Goal: Information Seeking & Learning: Compare options

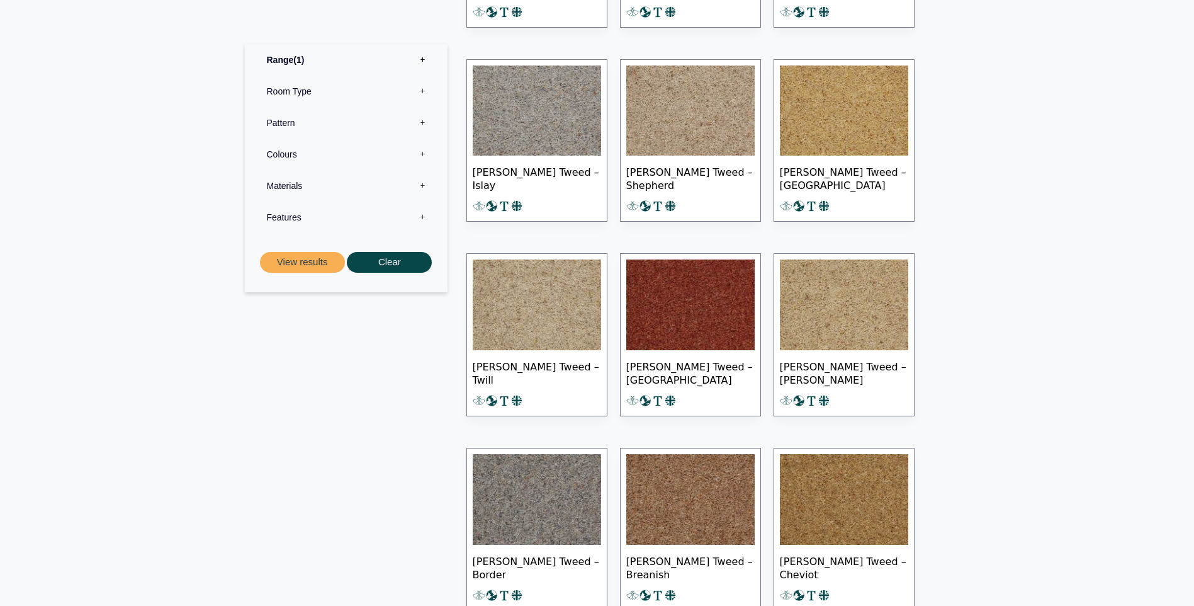
scroll to position [1007, 0]
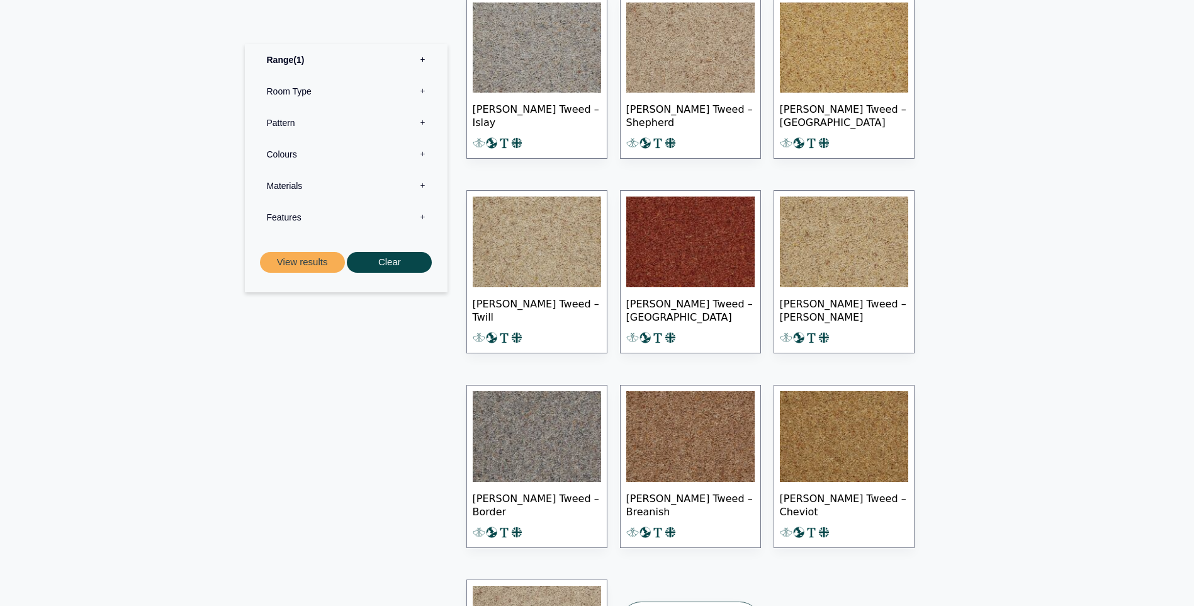
click at [684, 245] on img at bounding box center [690, 241] width 128 height 91
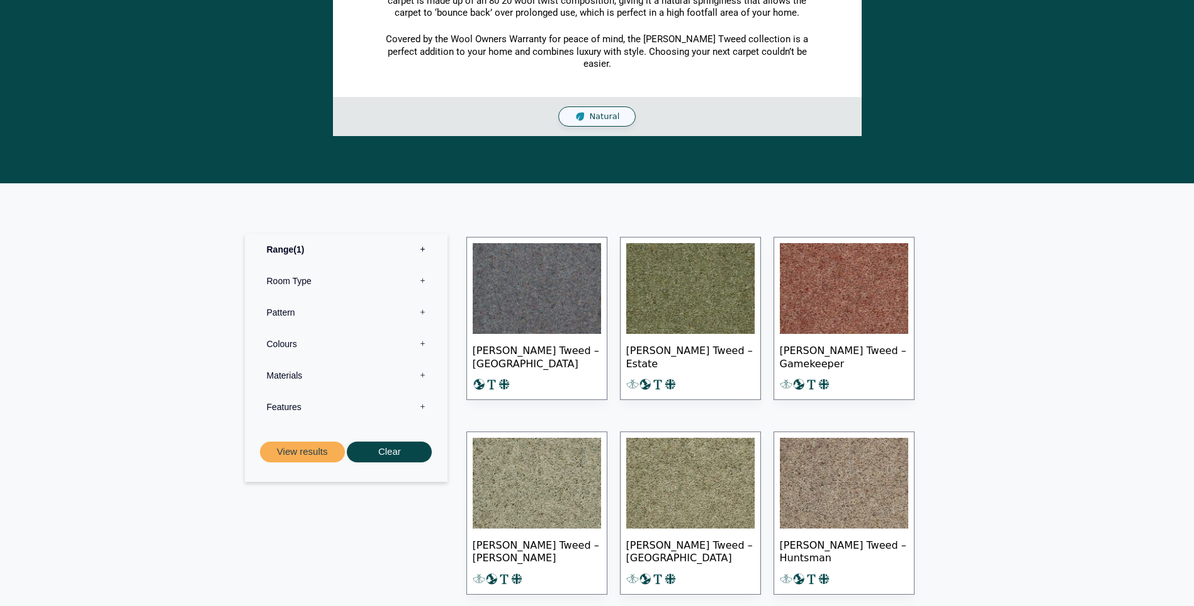
scroll to position [441, 0]
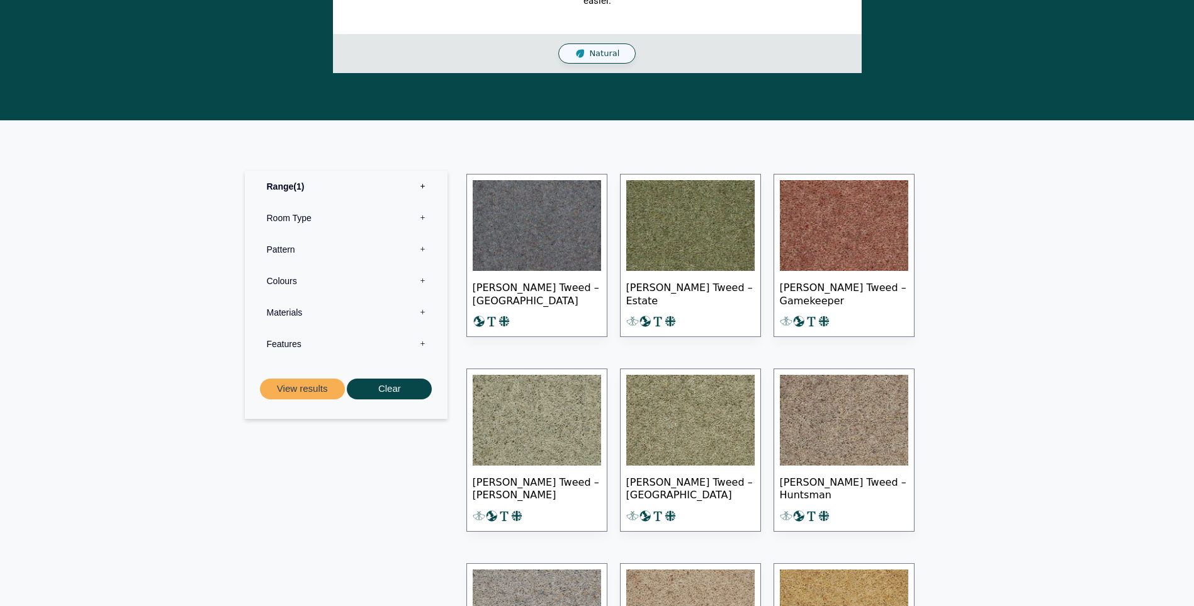
click at [878, 222] on img at bounding box center [844, 225] width 128 height 91
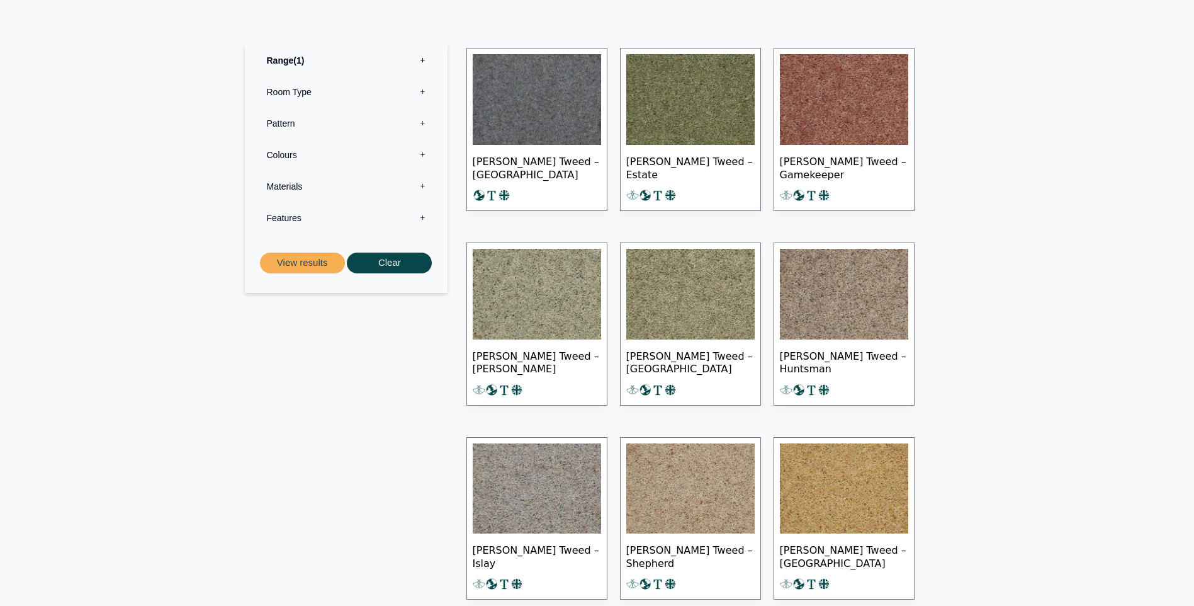
scroll to position [692, 0]
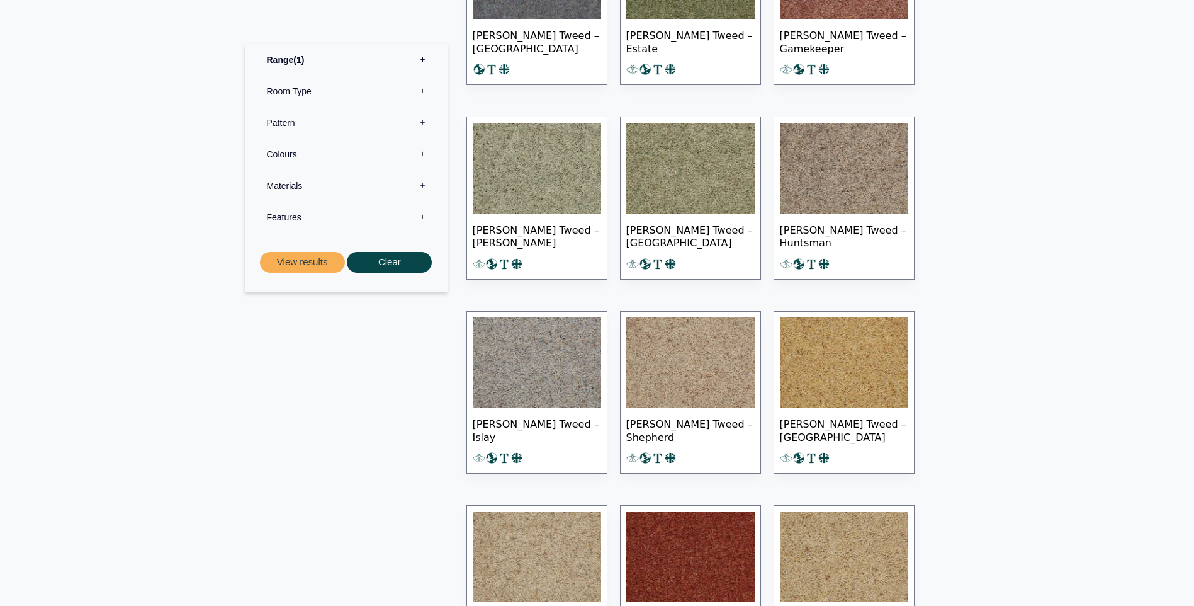
click at [906, 378] on img at bounding box center [844, 362] width 128 height 91
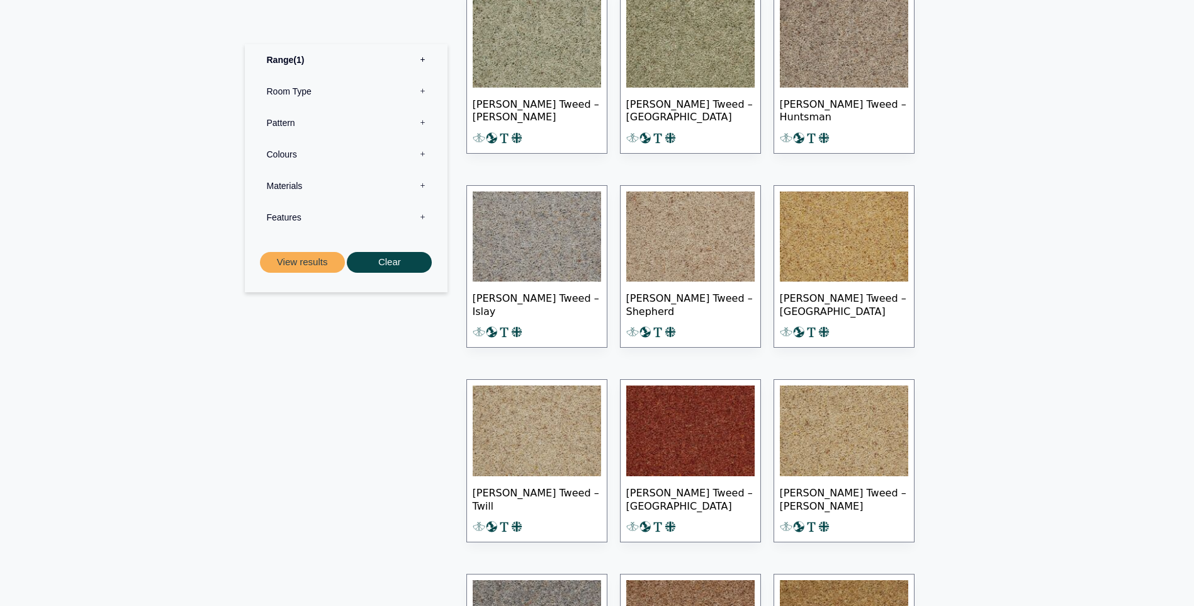
scroll to position [944, 0]
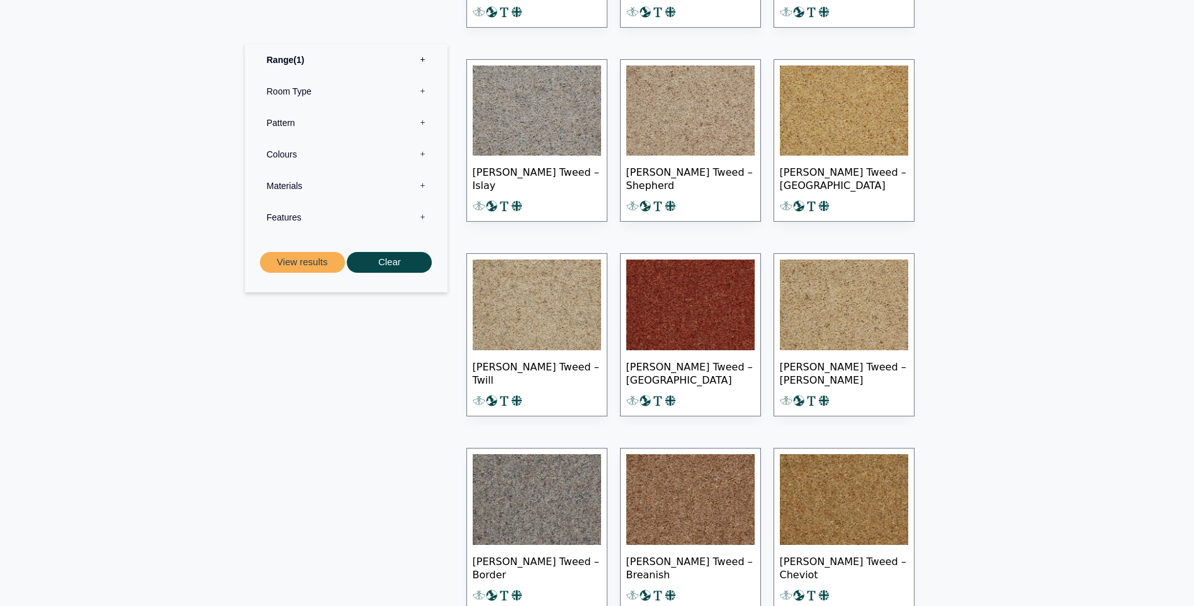
click at [691, 297] on img at bounding box center [690, 304] width 128 height 91
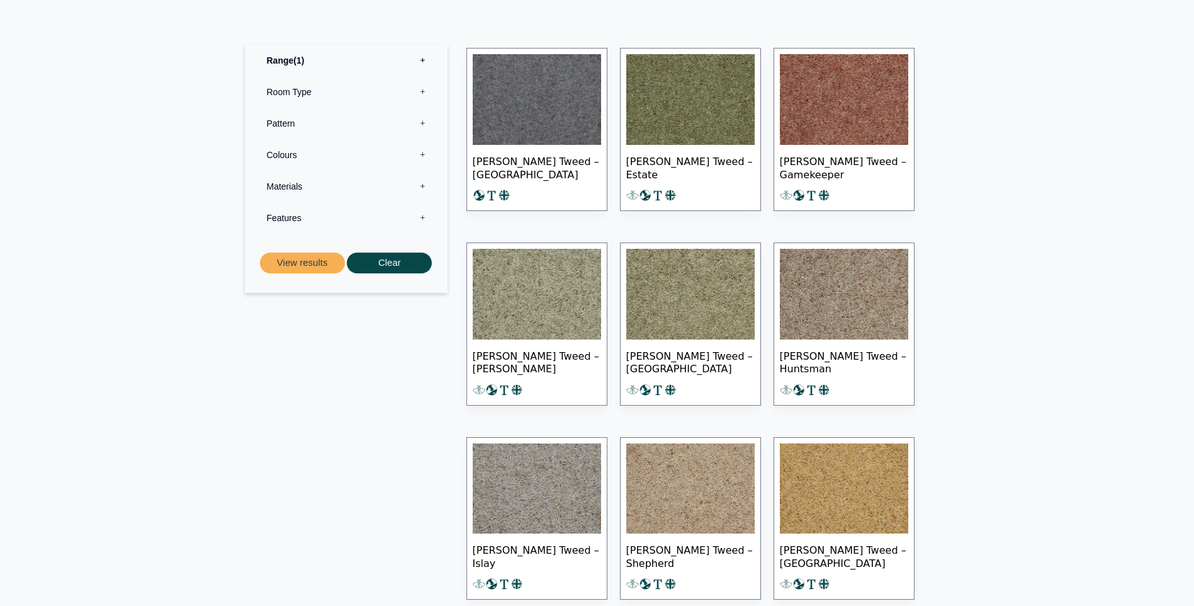
scroll to position [504, 0]
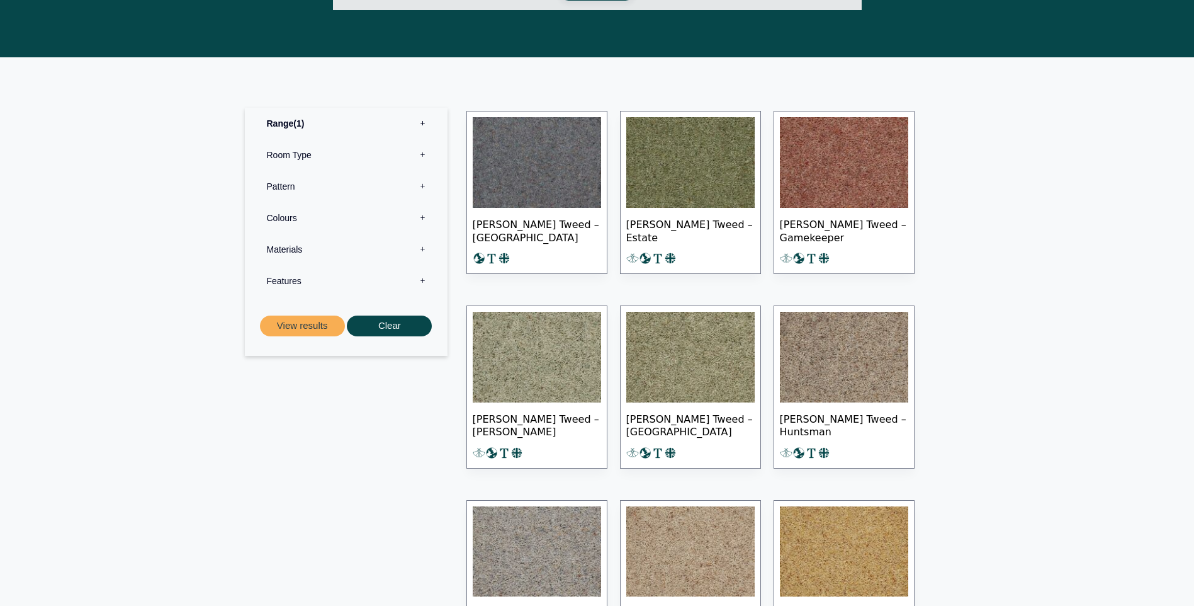
click at [697, 142] on img at bounding box center [690, 162] width 128 height 91
click at [877, 169] on img at bounding box center [844, 162] width 128 height 91
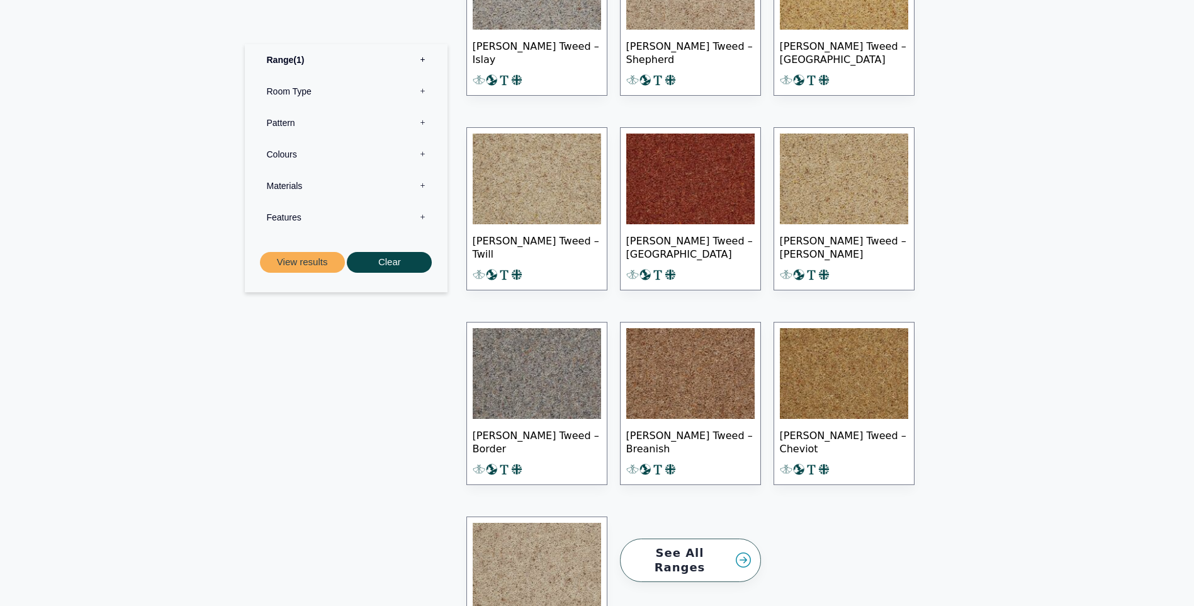
scroll to position [1133, 0]
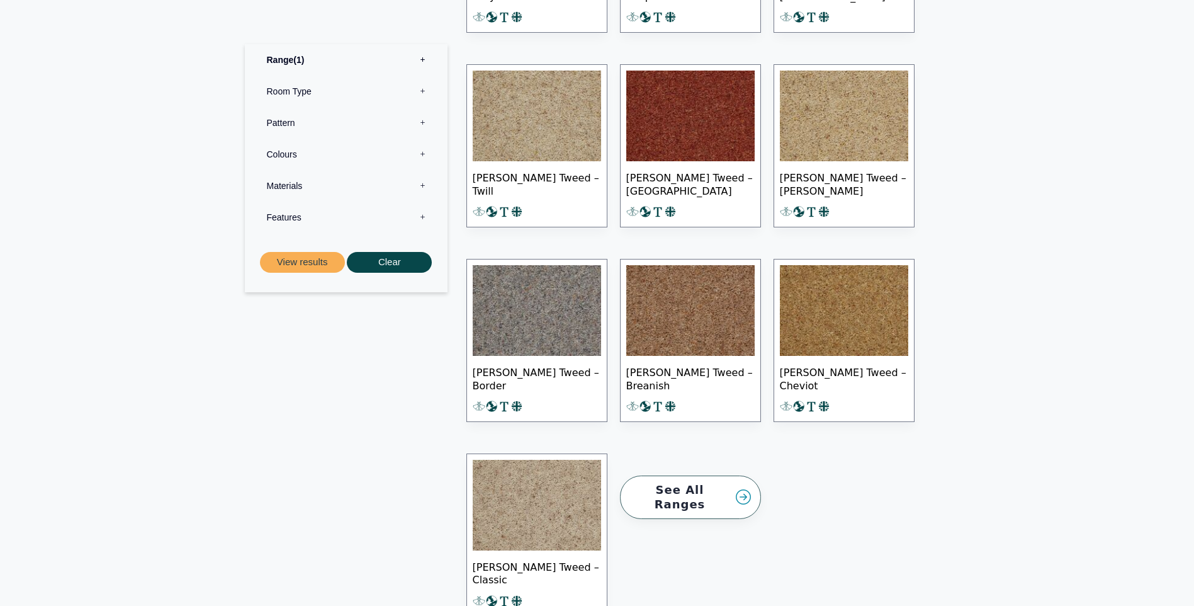
click at [882, 319] on img at bounding box center [844, 310] width 128 height 91
click at [703, 128] on img at bounding box center [690, 115] width 128 height 91
